Goal: Browse casually: Explore the website without a specific task or goal

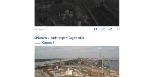
scroll to position [296, 0]
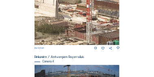
drag, startPoint x: 85, startPoint y: 28, endPoint x: 62, endPoint y: 1, distance: 35.5
click at [61, 4] on img at bounding box center [77, 21] width 85 height 48
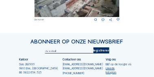
scroll to position [393, 0]
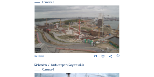
scroll to position [288, 0]
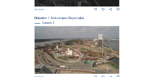
scroll to position [284, 0]
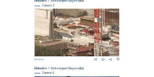
drag, startPoint x: 88, startPoint y: 40, endPoint x: 80, endPoint y: 32, distance: 11.5
click at [80, 32] on img at bounding box center [77, 33] width 85 height 48
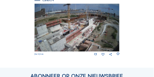
scroll to position [357, 0]
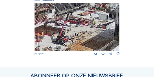
drag, startPoint x: 97, startPoint y: 30, endPoint x: 44, endPoint y: 41, distance: 54.3
click at [44, 41] on img at bounding box center [77, 27] width 85 height 48
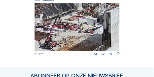
drag, startPoint x: 101, startPoint y: 37, endPoint x: 95, endPoint y: 22, distance: 16.6
click at [95, 22] on img at bounding box center [77, 27] width 85 height 48
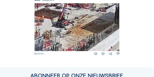
drag, startPoint x: 84, startPoint y: 35, endPoint x: 108, endPoint y: 24, distance: 26.2
click at [102, 24] on img at bounding box center [77, 27] width 85 height 48
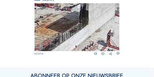
drag, startPoint x: 107, startPoint y: 26, endPoint x: 63, endPoint y: 28, distance: 44.3
click at [63, 28] on img at bounding box center [77, 27] width 85 height 48
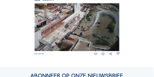
drag, startPoint x: 113, startPoint y: 34, endPoint x: 48, endPoint y: 25, distance: 66.4
click at [48, 25] on img at bounding box center [77, 27] width 85 height 48
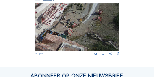
drag, startPoint x: 100, startPoint y: 25, endPoint x: 99, endPoint y: 8, distance: 17.5
click at [99, 8] on img at bounding box center [77, 27] width 85 height 48
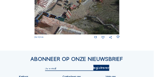
scroll to position [374, 0]
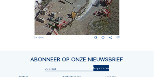
drag, startPoint x: 87, startPoint y: 19, endPoint x: 84, endPoint y: 40, distance: 20.9
click at [84, 40] on div "We 20 Aug 2025 12:45" at bounding box center [77, 13] width 85 height 53
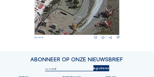
drag, startPoint x: 85, startPoint y: 15, endPoint x: 87, endPoint y: 26, distance: 11.4
click at [87, 26] on img at bounding box center [77, 11] width 85 height 48
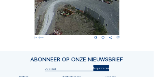
drag, startPoint x: 95, startPoint y: 16, endPoint x: 3, endPoint y: 27, distance: 92.8
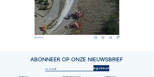
drag, startPoint x: 89, startPoint y: 22, endPoint x: 71, endPoint y: 1, distance: 26.8
click at [71, 1] on img at bounding box center [77, 11] width 85 height 48
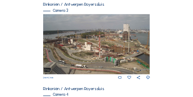
scroll to position [352, 0]
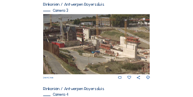
drag, startPoint x: 55, startPoint y: 52, endPoint x: 108, endPoint y: 56, distance: 53.8
click at [108, 56] on img at bounding box center [96, 44] width 106 height 60
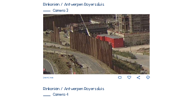
drag, startPoint x: 87, startPoint y: 54, endPoint x: 131, endPoint y: 48, distance: 44.6
click at [131, 48] on img at bounding box center [96, 44] width 106 height 60
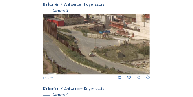
drag, startPoint x: 126, startPoint y: 37, endPoint x: 78, endPoint y: 30, distance: 48.3
click at [78, 30] on img at bounding box center [96, 44] width 106 height 60
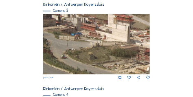
drag, startPoint x: 74, startPoint y: 43, endPoint x: 56, endPoint y: 51, distance: 19.6
click at [54, 53] on img at bounding box center [96, 44] width 106 height 60
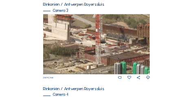
drag, startPoint x: 108, startPoint y: 56, endPoint x: 170, endPoint y: 23, distance: 70.3
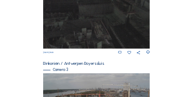
scroll to position [329, 0]
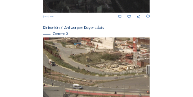
drag, startPoint x: 100, startPoint y: 80, endPoint x: 82, endPoint y: 65, distance: 23.3
click at [82, 65] on img at bounding box center [96, 67] width 106 height 60
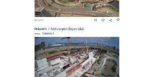
scroll to position [320, 0]
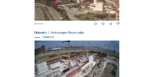
drag, startPoint x: 63, startPoint y: 38, endPoint x: 60, endPoint y: 31, distance: 7.3
